Goal: Task Accomplishment & Management: Use online tool/utility

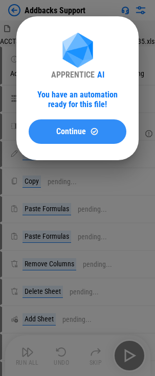
click at [64, 131] on span "Continue" at bounding box center [71, 132] width 30 height 8
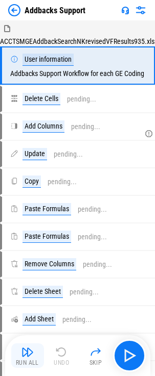
click at [36, 351] on button "Run All" at bounding box center [27, 356] width 33 height 25
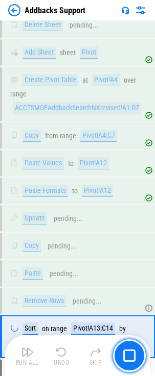
scroll to position [417, 0]
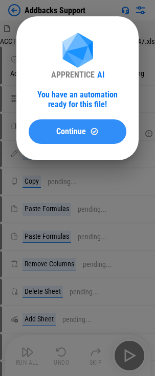
click at [81, 129] on span "Continue" at bounding box center [71, 132] width 30 height 8
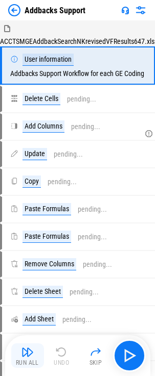
click at [25, 354] on img "button" at bounding box center [27, 352] width 12 height 12
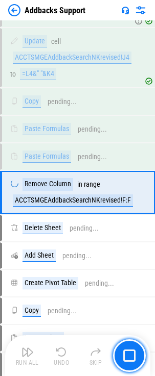
scroll to position [134, 0]
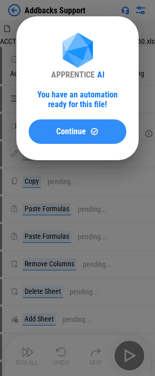
click at [58, 139] on button "Continue" at bounding box center [78, 131] width 98 height 25
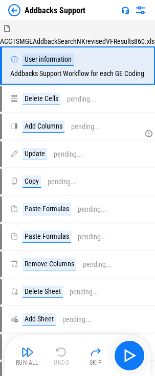
click at [23, 352] on img "button" at bounding box center [27, 352] width 12 height 12
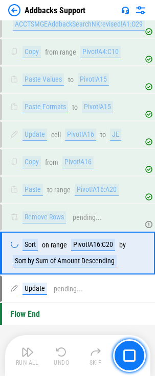
scroll to position [384, 0]
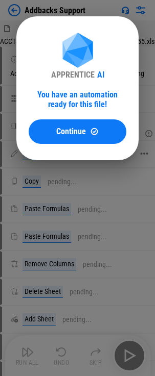
drag, startPoint x: 54, startPoint y: 134, endPoint x: 45, endPoint y: 152, distance: 19.9
click at [53, 134] on div "Continue" at bounding box center [77, 131] width 73 height 9
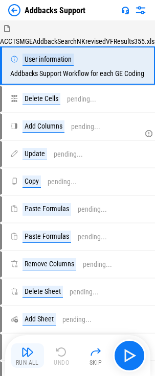
click at [27, 354] on img "button" at bounding box center [27, 352] width 12 height 12
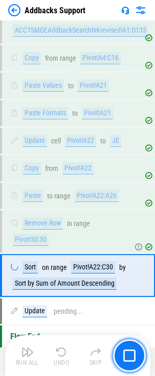
scroll to position [482, 0]
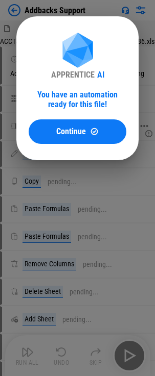
click at [78, 134] on span "Continue" at bounding box center [71, 132] width 30 height 8
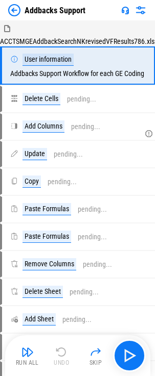
click at [29, 356] on img "button" at bounding box center [27, 352] width 12 height 12
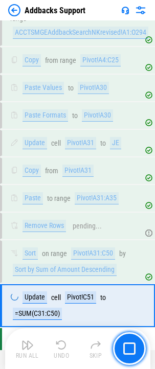
scroll to position [490, 0]
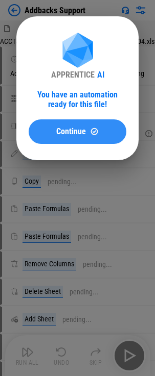
click at [65, 134] on span "Continue" at bounding box center [71, 132] width 30 height 8
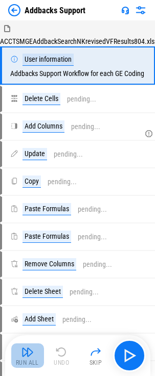
click at [32, 355] on img "button" at bounding box center [27, 352] width 12 height 12
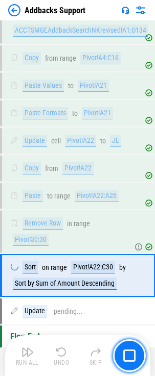
scroll to position [482, 0]
